Goal: Task Accomplishment & Management: Manage account settings

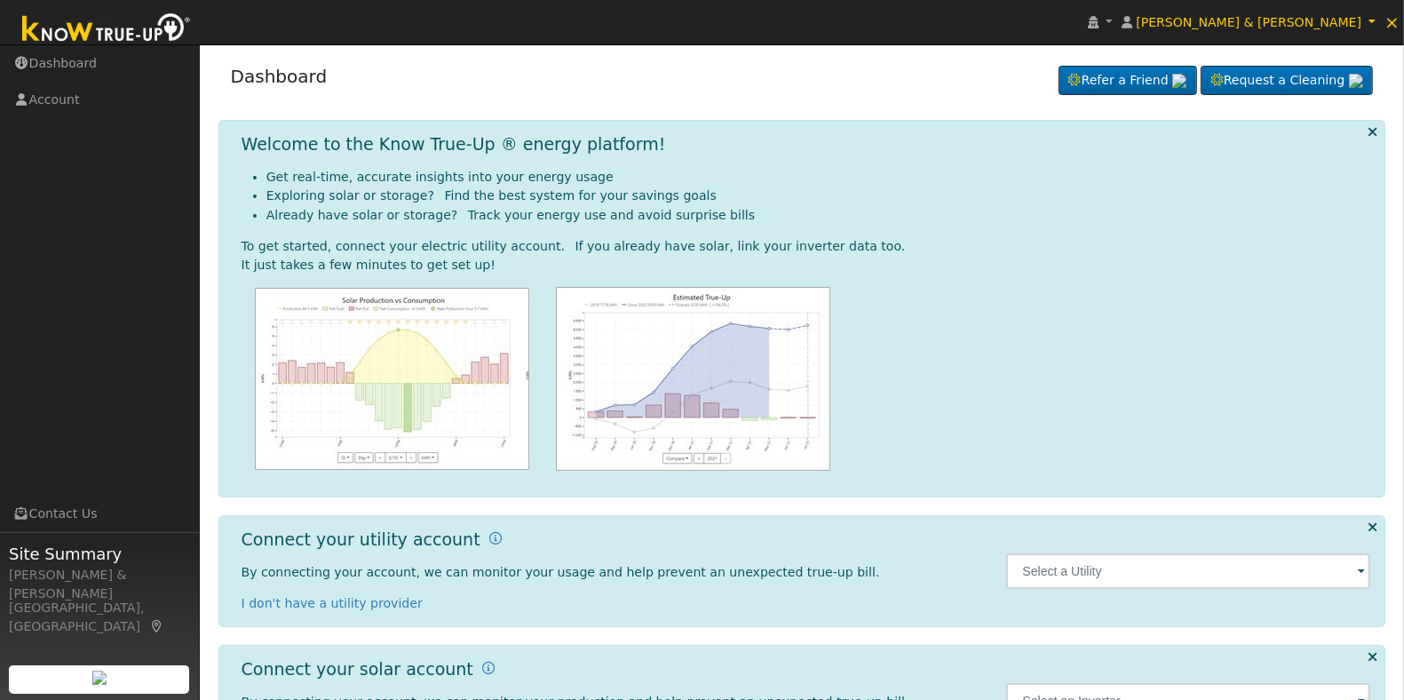
scroll to position [85, 0]
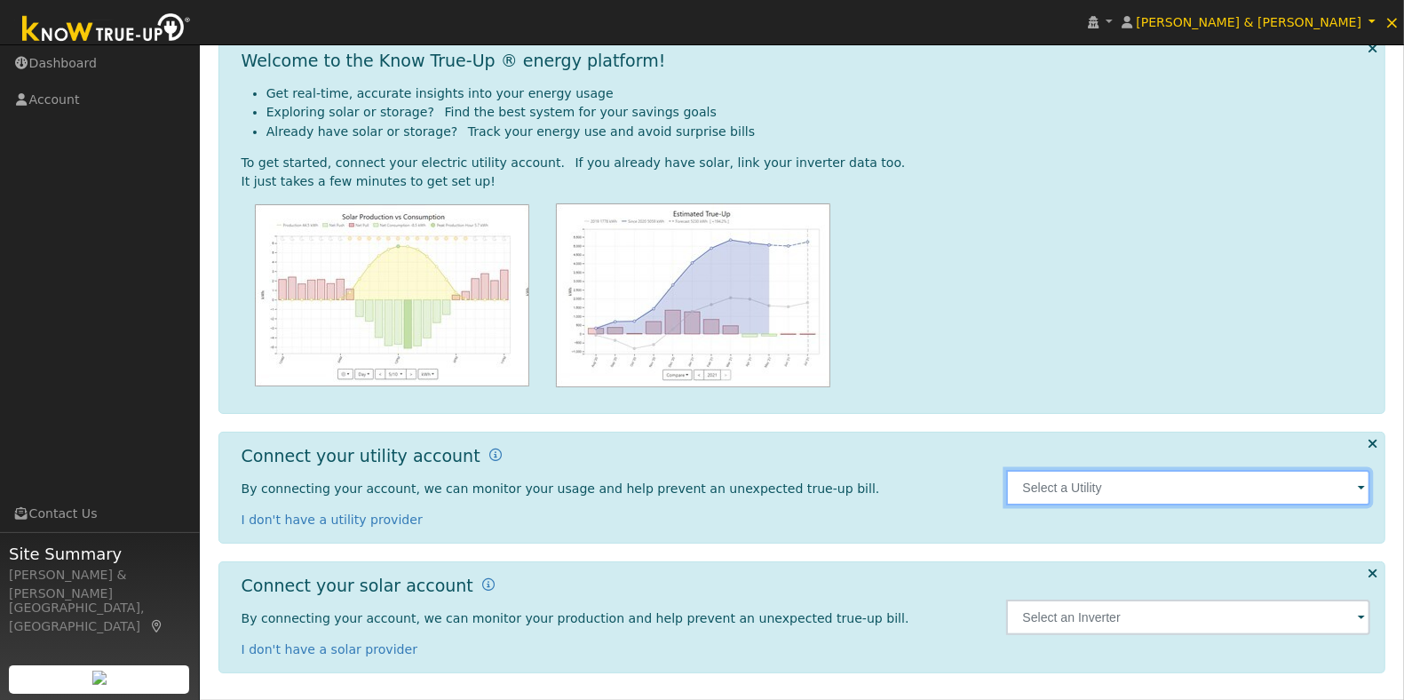
click at [1267, 486] on input "text" at bounding box center [1188, 488] width 364 height 36
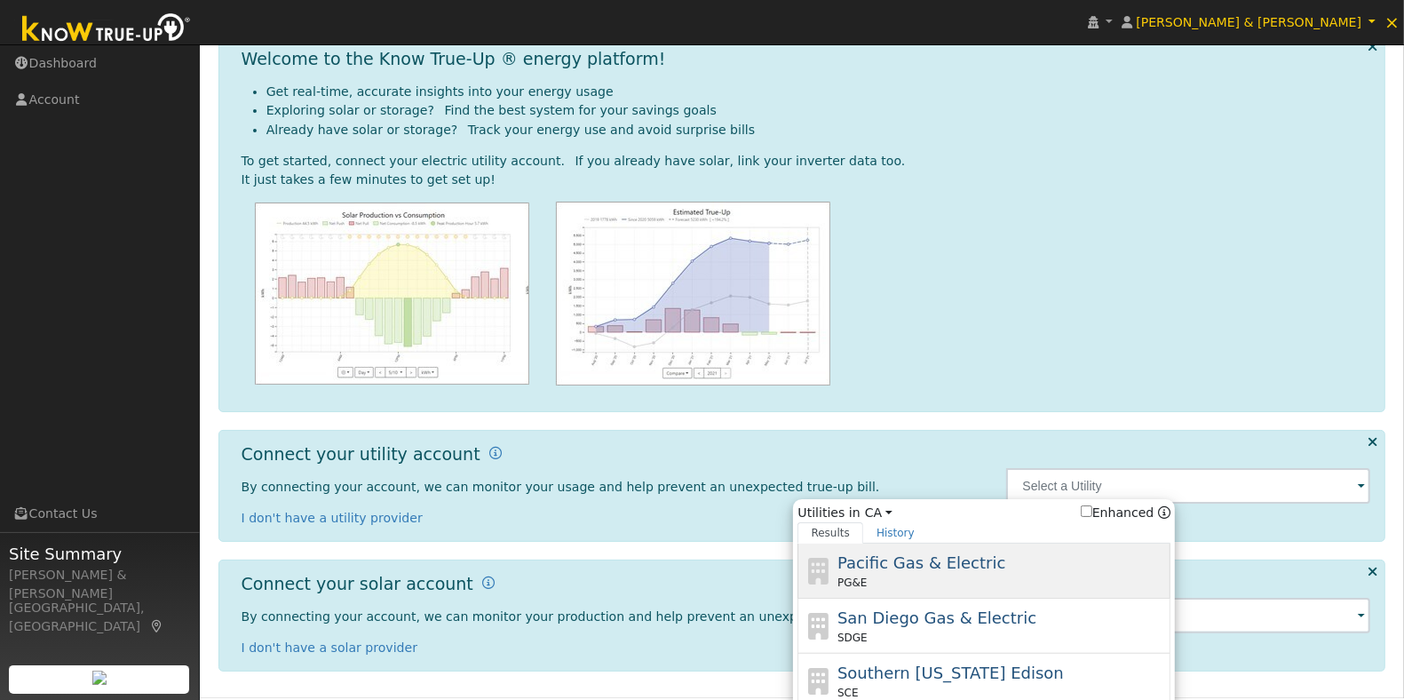
click at [913, 577] on div "PG&E" at bounding box center [1003, 583] width 330 height 16
type input "PG&E"
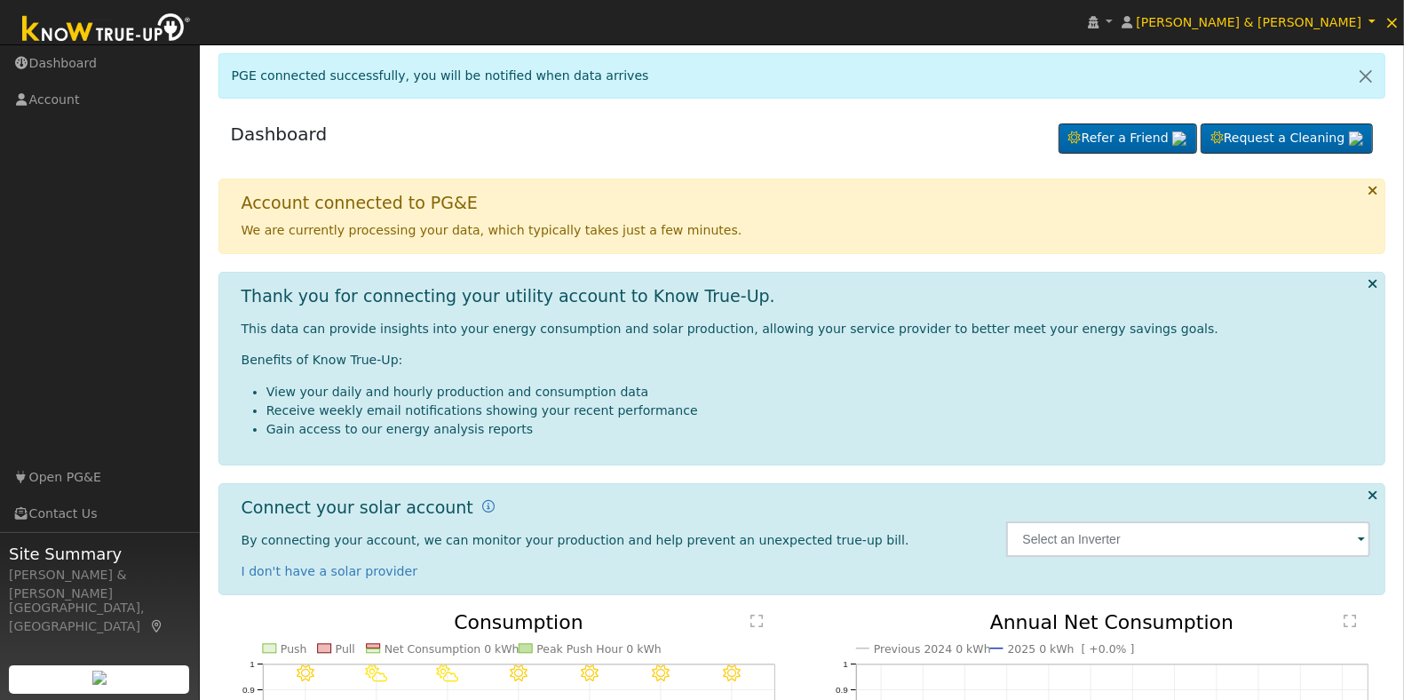
click at [678, 125] on div "Dashboard Refer a Friend Request a Cleaning Refer a Friend" at bounding box center [803, 138] width 1168 height 54
click at [724, 125] on div "Dashboard Refer a Friend Request a Cleaning Refer a Friend" at bounding box center [803, 138] width 1168 height 54
click at [1331, 20] on span "Carolyn & Aaron Zendejas" at bounding box center [1249, 22] width 226 height 14
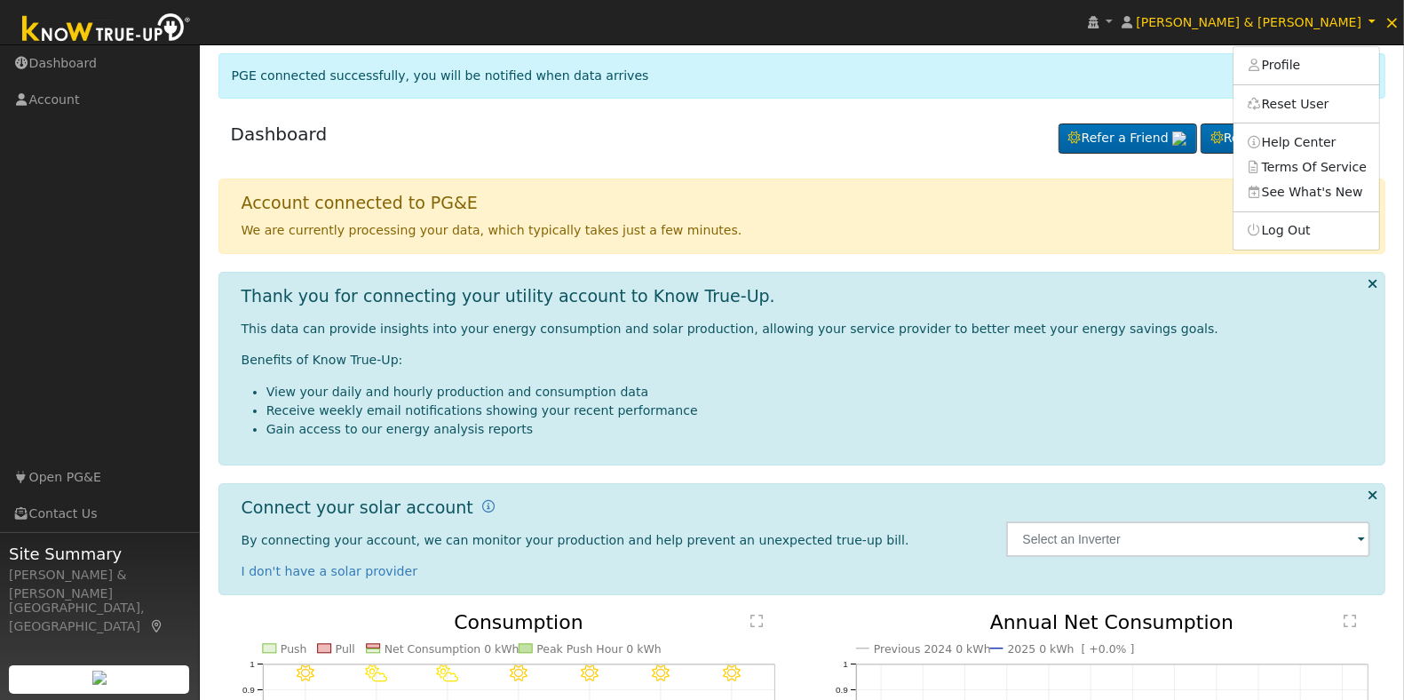
click at [700, 124] on div "Dashboard Refer a Friend Request a Cleaning Refer a Friend" at bounding box center [803, 138] width 1168 height 54
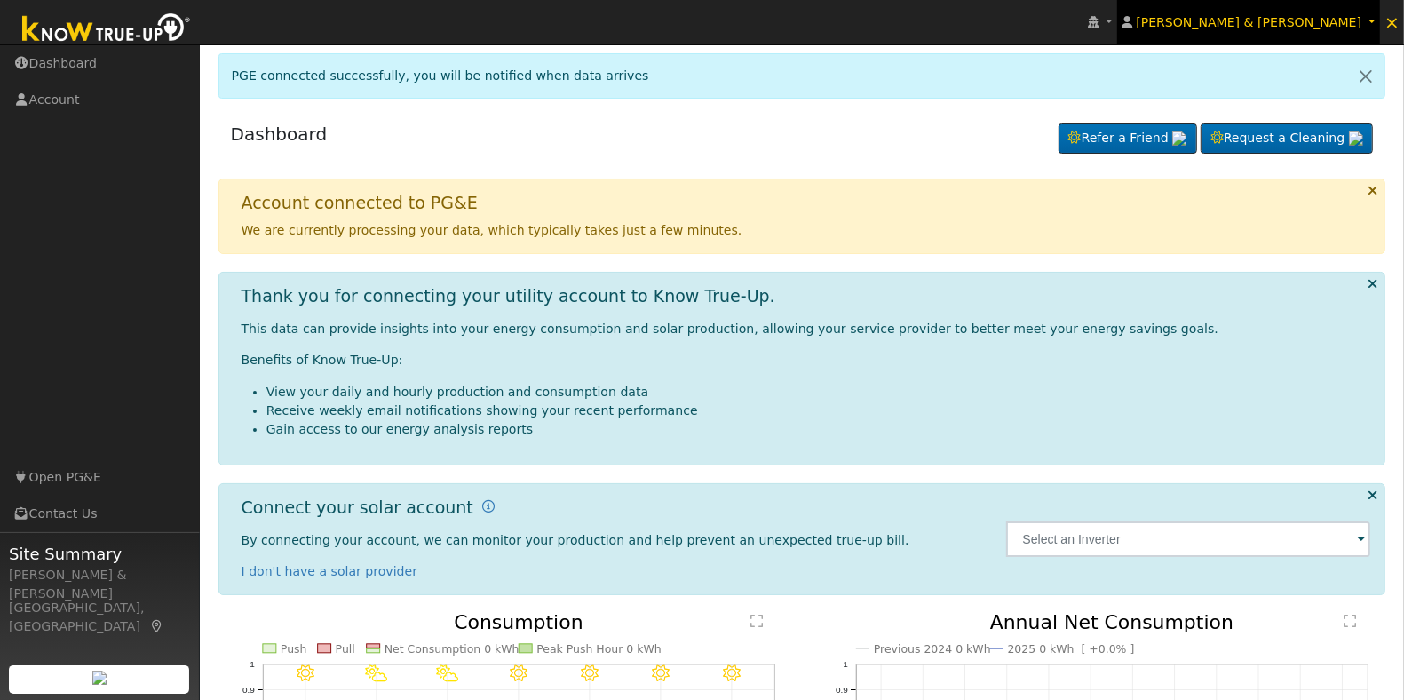
click at [1313, 19] on span "Carolyn & Aaron Zendejas" at bounding box center [1249, 22] width 226 height 14
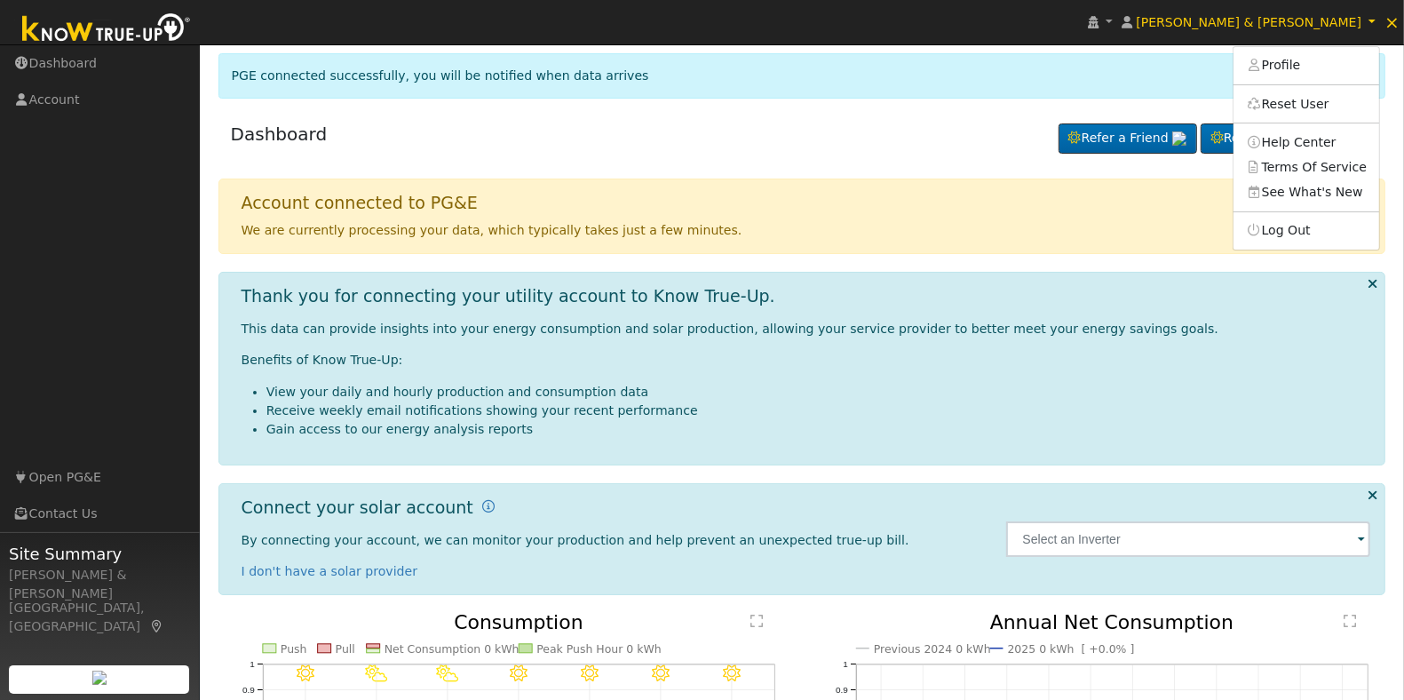
click at [711, 139] on div "Dashboard Refer a Friend Request a Cleaning Refer a Friend" at bounding box center [803, 138] width 1168 height 54
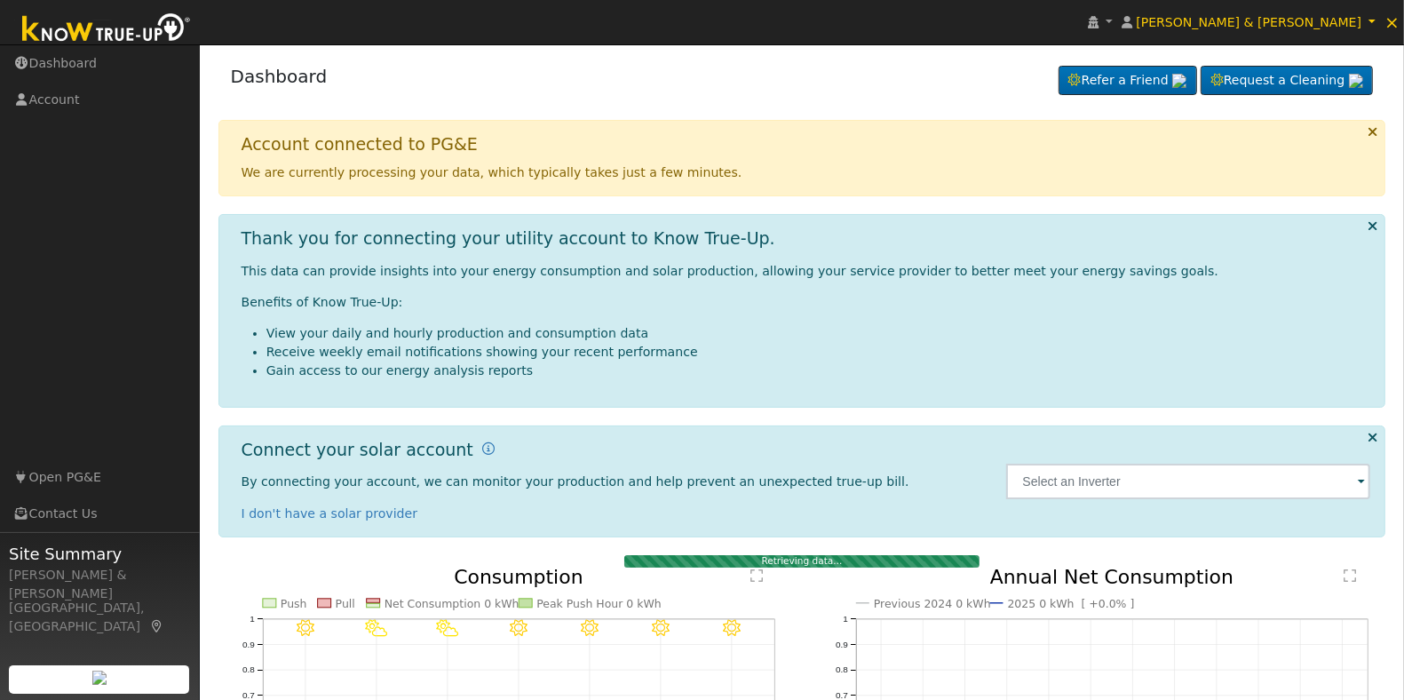
scroll to position [111, 0]
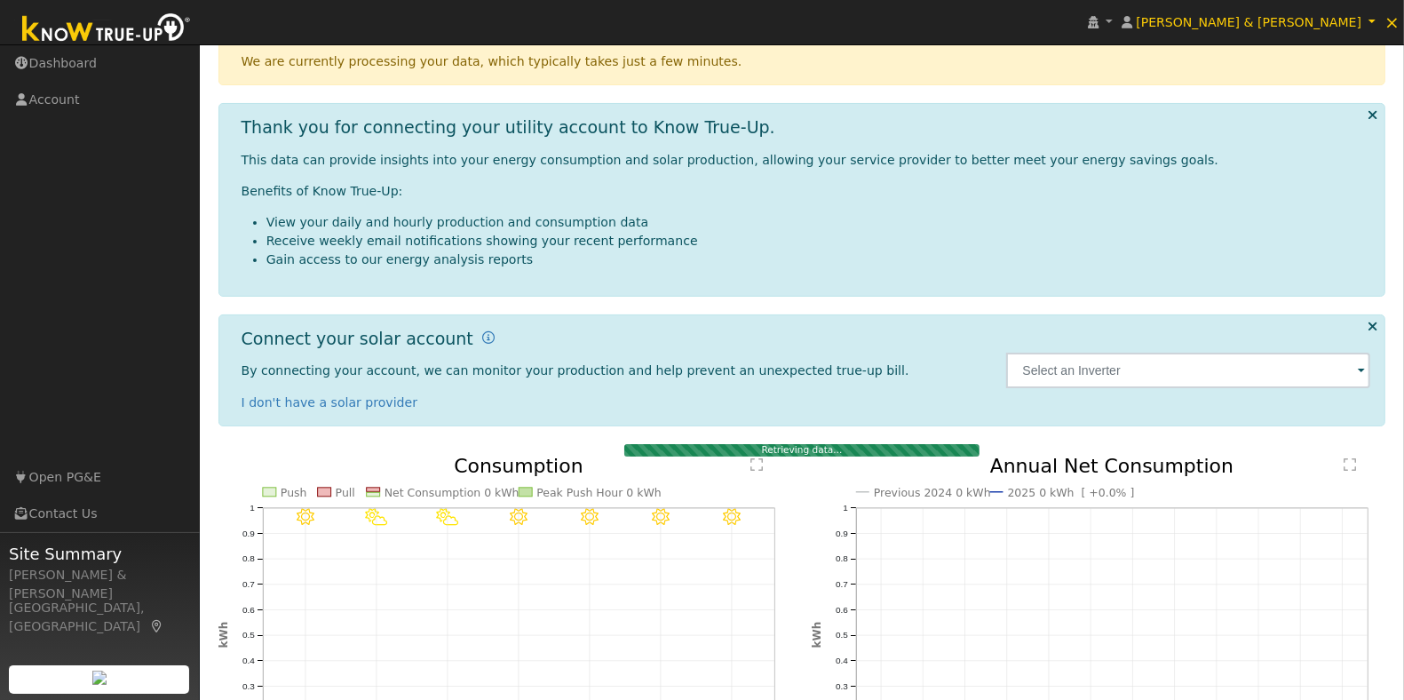
click at [1173, 271] on div "Thank you for connecting your utility account to Know True-Up. This data can pr…" at bounding box center [806, 199] width 1149 height 165
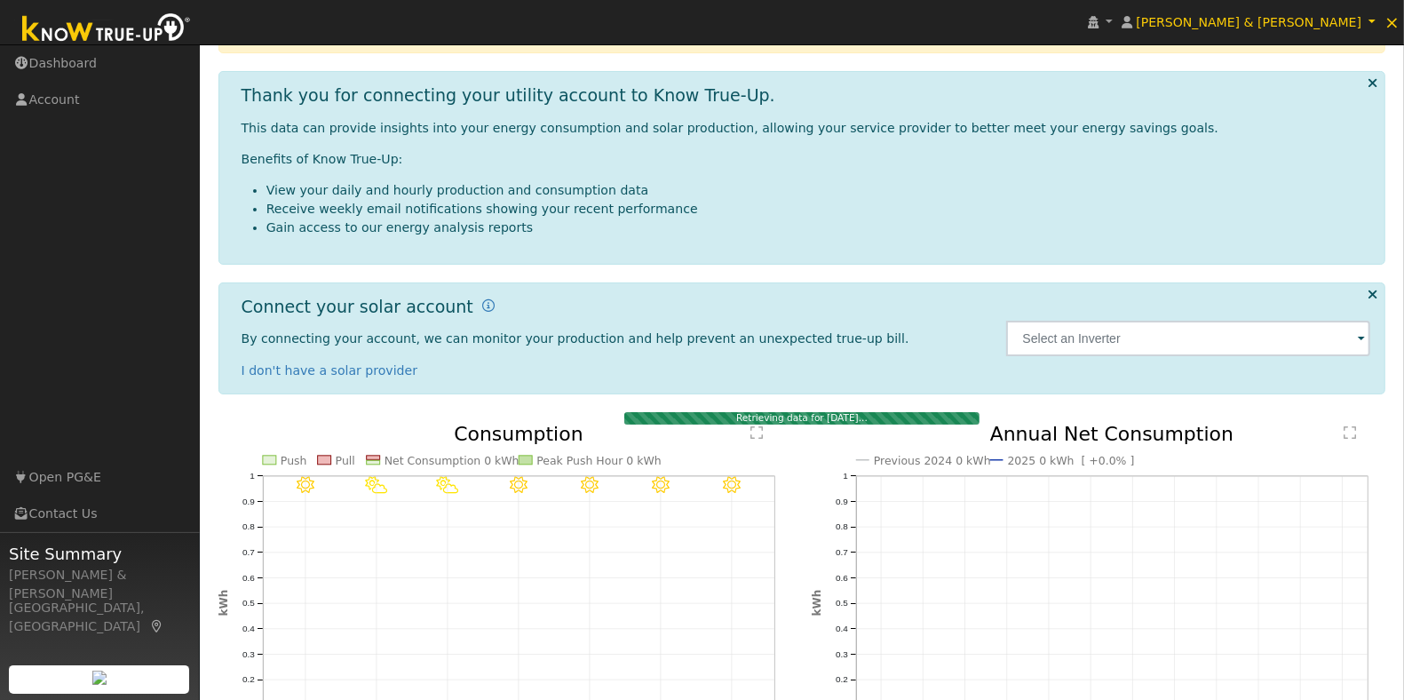
scroll to position [0, 0]
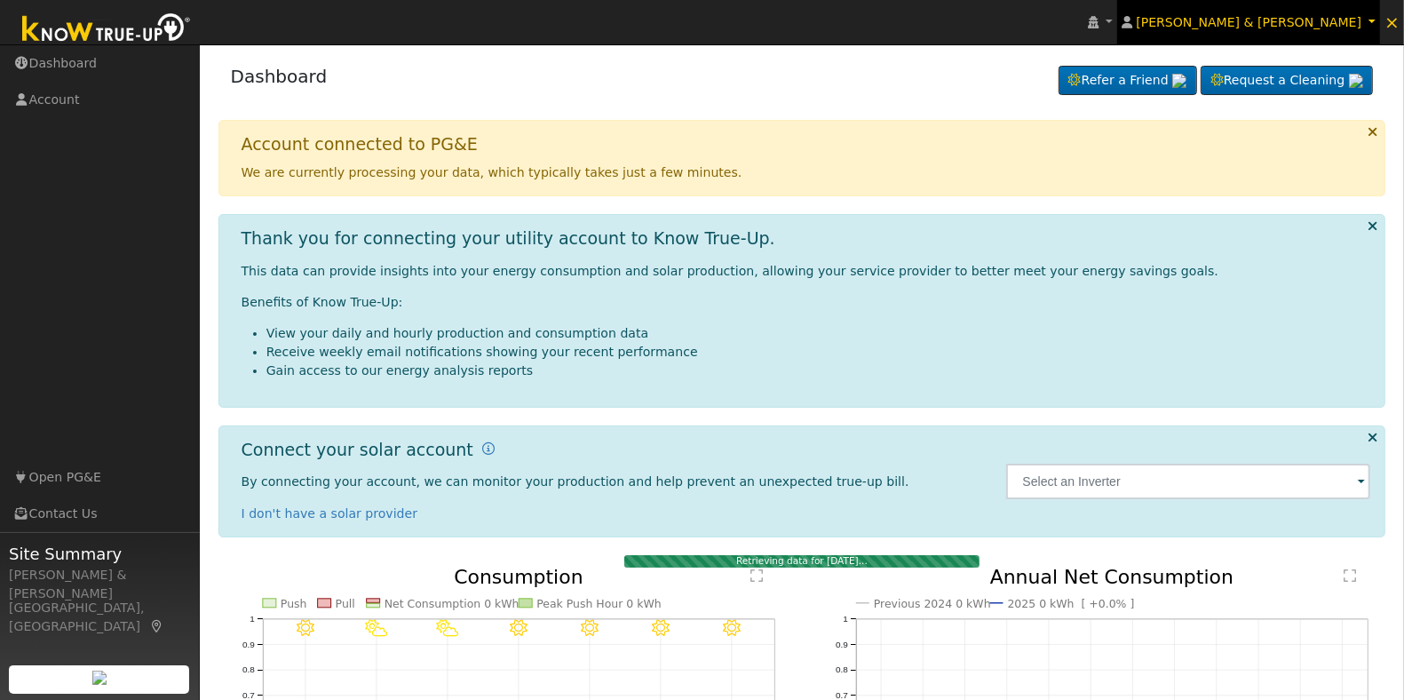
click at [1331, 15] on span "[PERSON_NAME] & [PERSON_NAME]" at bounding box center [1249, 22] width 226 height 14
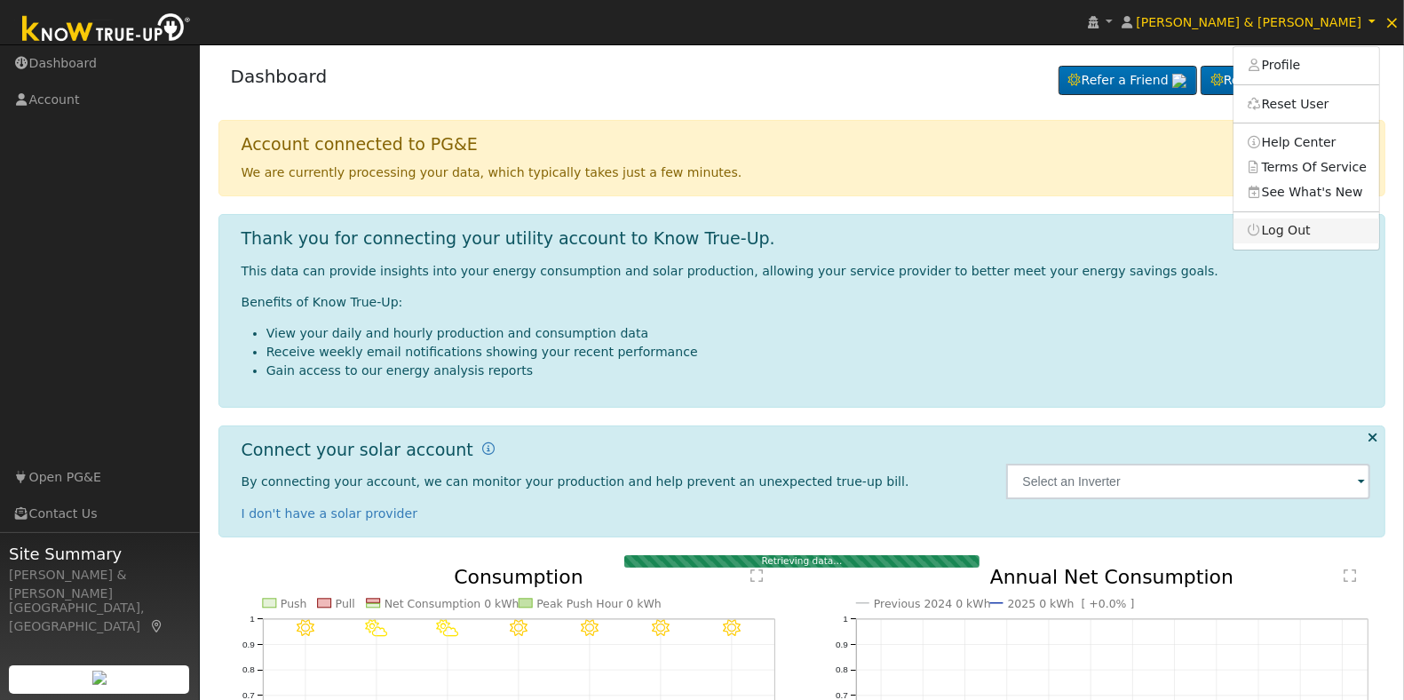
click at [1317, 228] on link "Log Out" at bounding box center [1307, 231] width 146 height 25
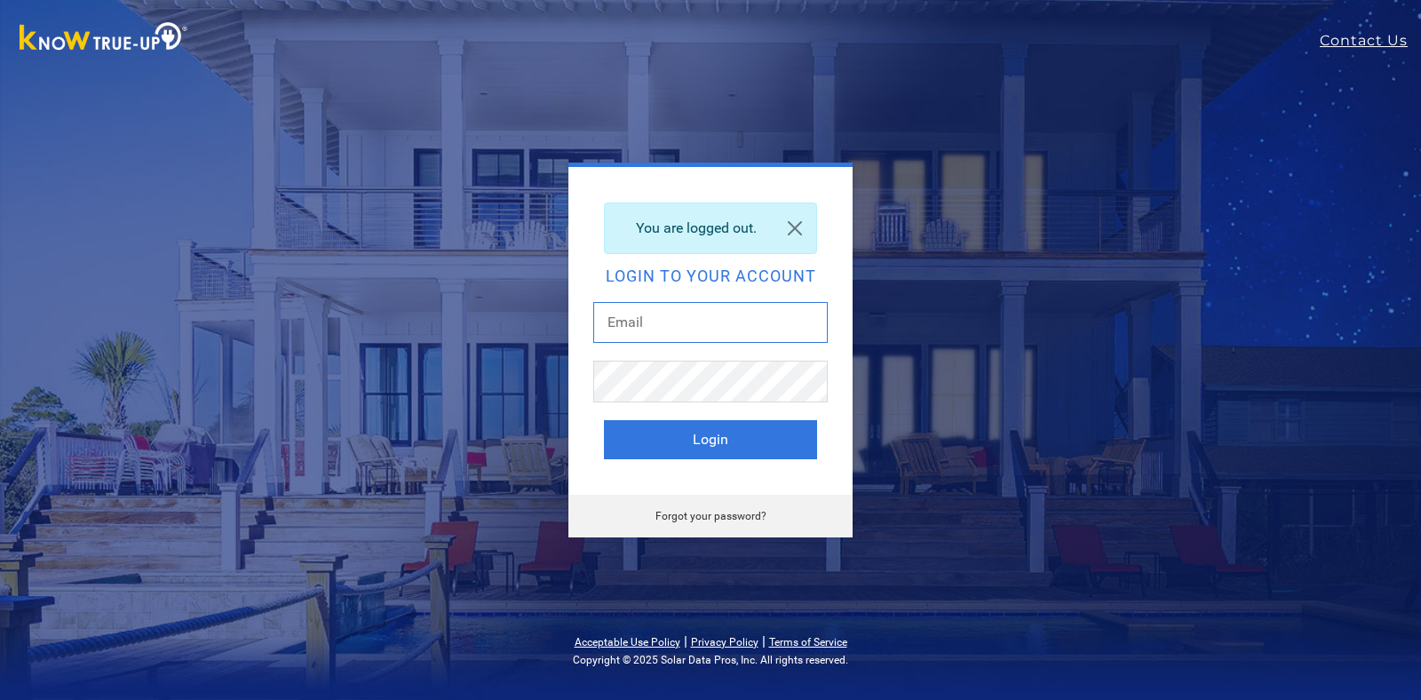
click at [685, 324] on input "text" at bounding box center [710, 322] width 235 height 41
type input "dgibby024@gmail.com"
click at [757, 444] on button "Login" at bounding box center [710, 439] width 213 height 39
